Goal: Task Accomplishment & Management: Manage account settings

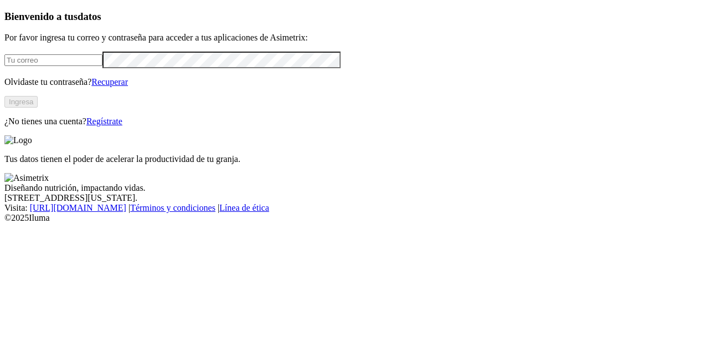
type input "[EMAIL_ADDRESS][DOMAIN_NAME]"
click at [38, 107] on button "Ingresa" at bounding box center [20, 102] width 33 height 12
